Goal: Find specific page/section: Find specific page/section

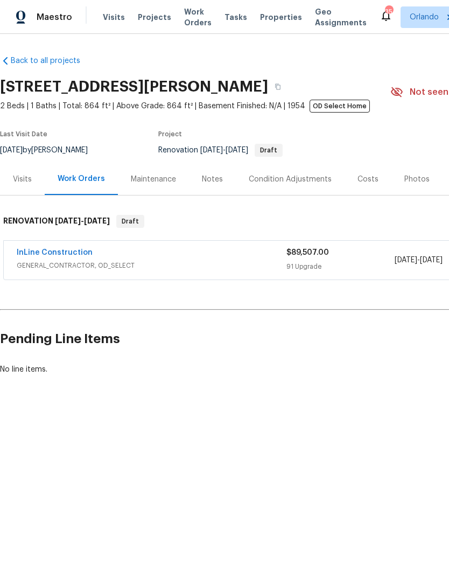
scroll to position [-47, -97]
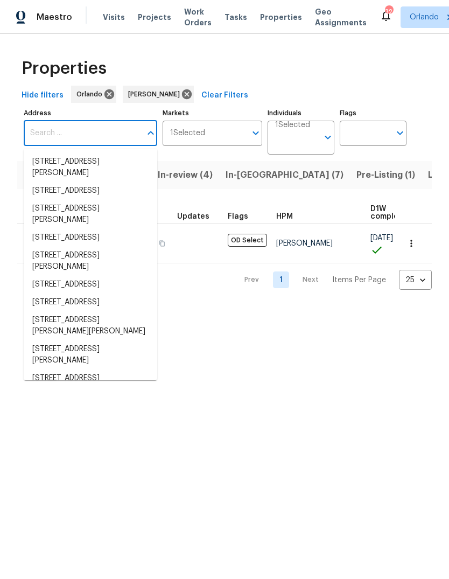
scroll to position [0, 21]
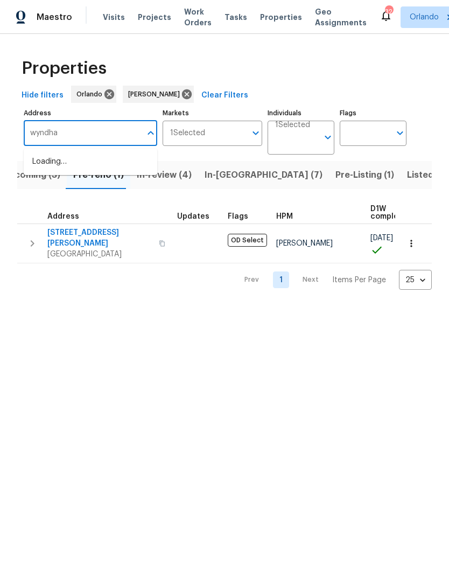
type input "wyndham"
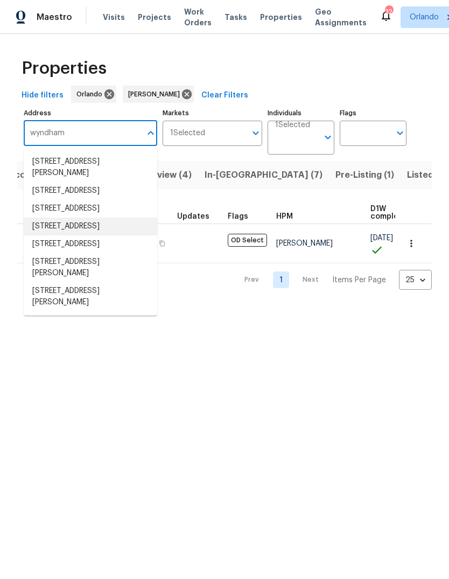
click at [42, 235] on li "2710 Wyndham Ln Orlando FL 32808" at bounding box center [91, 227] width 134 height 18
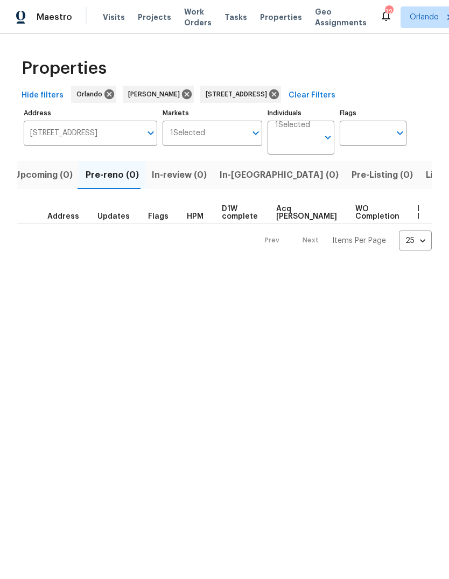
click at [426, 174] on span "Listed (1)" at bounding box center [445, 175] width 39 height 15
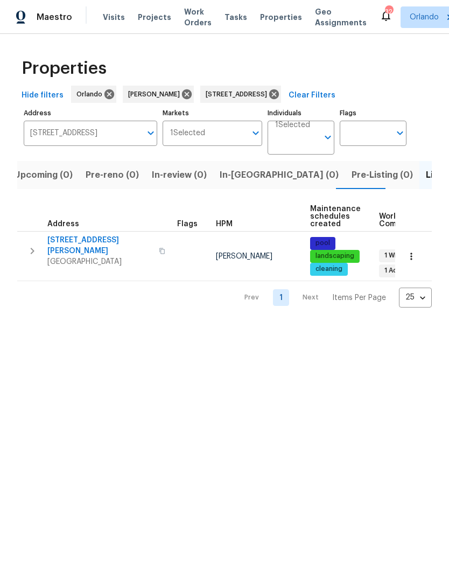
click at [63, 242] on span "2710 Wyndham Ln" at bounding box center [99, 246] width 105 height 22
